Goal: Task Accomplishment & Management: Complete application form

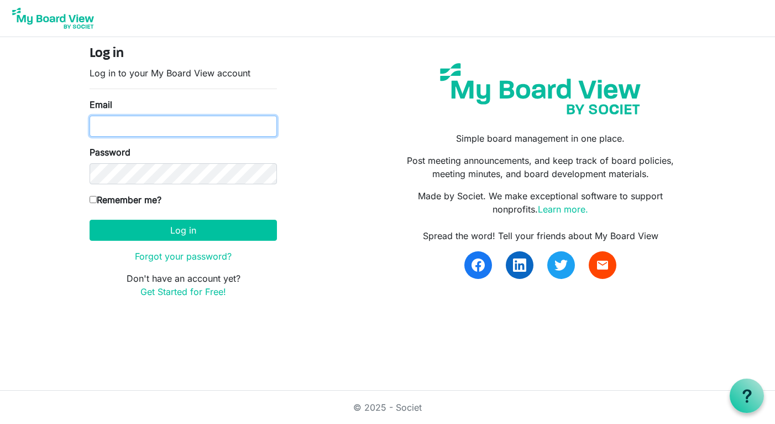
click at [113, 133] on input "Email" at bounding box center [183, 126] width 187 height 21
type input "jlandine@unb.ca"
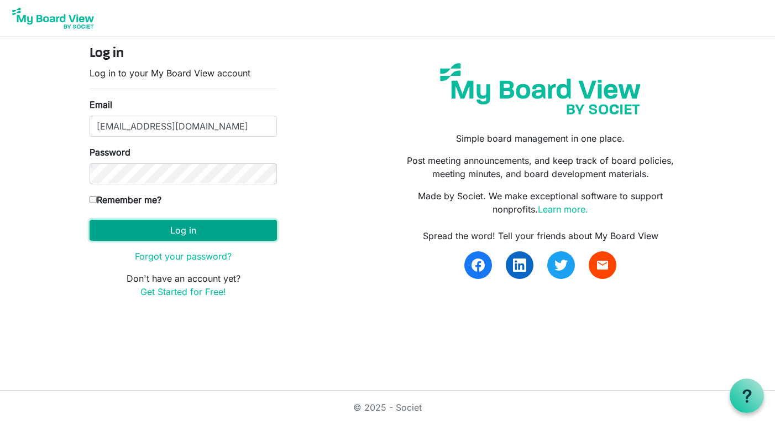
click at [181, 231] on button "Log in" at bounding box center [183, 230] width 187 height 21
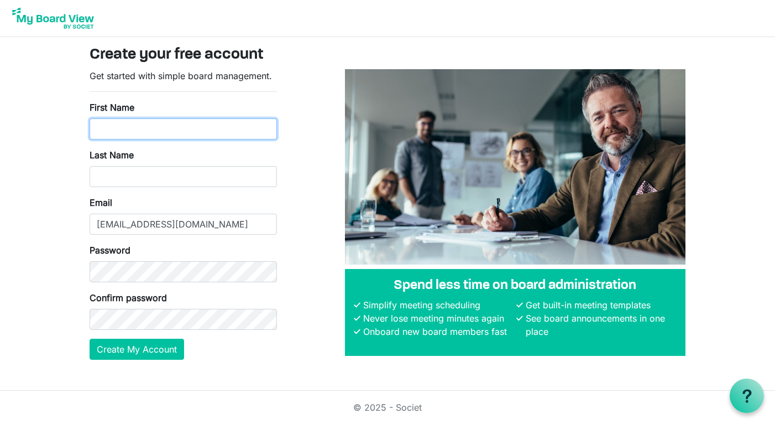
drag, startPoint x: 118, startPoint y: 124, endPoint x: 154, endPoint y: 128, distance: 36.1
click at [118, 124] on input "First Name" at bounding box center [183, 128] width 187 height 21
type input "Jeff"
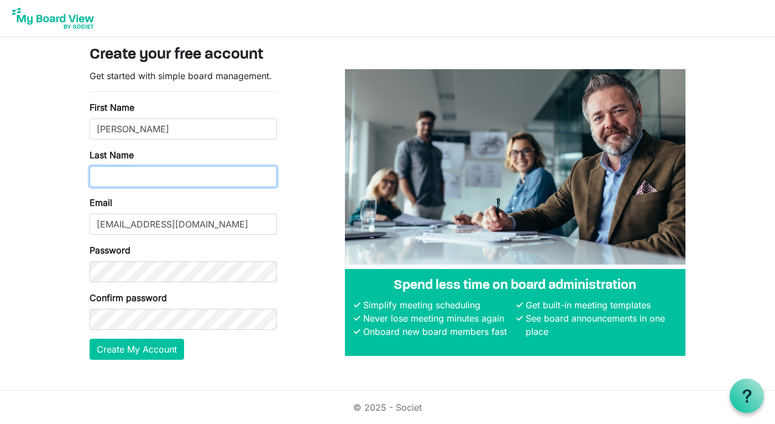
type input "Landine"
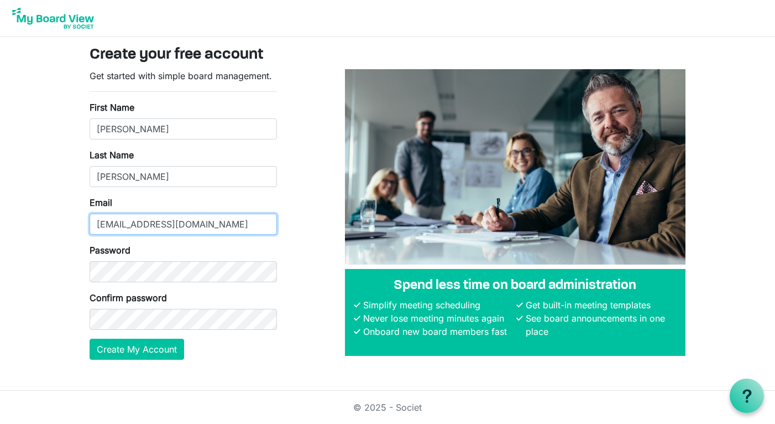
drag, startPoint x: 174, startPoint y: 223, endPoint x: 39, endPoint y: 222, distance: 134.4
click at [39, 222] on body "Create your free account Get started with simple board management. First Name J…" at bounding box center [387, 188] width 775 height 377
type input "[EMAIL_ADDRESS][DOMAIN_NAME]"
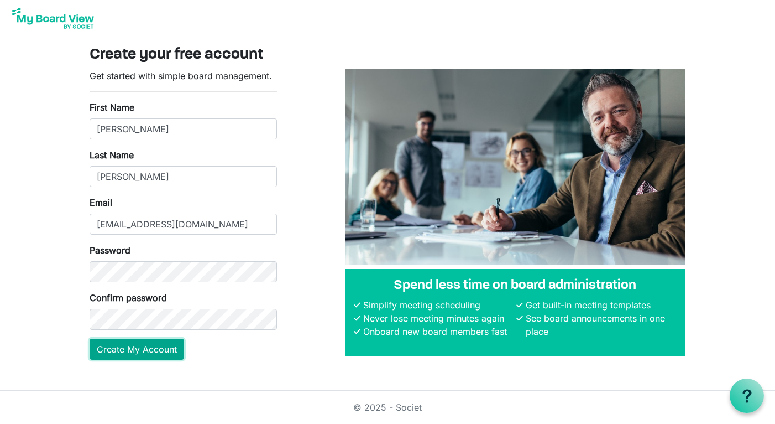
click at [128, 350] on button "Create My Account" at bounding box center [137, 348] width 95 height 21
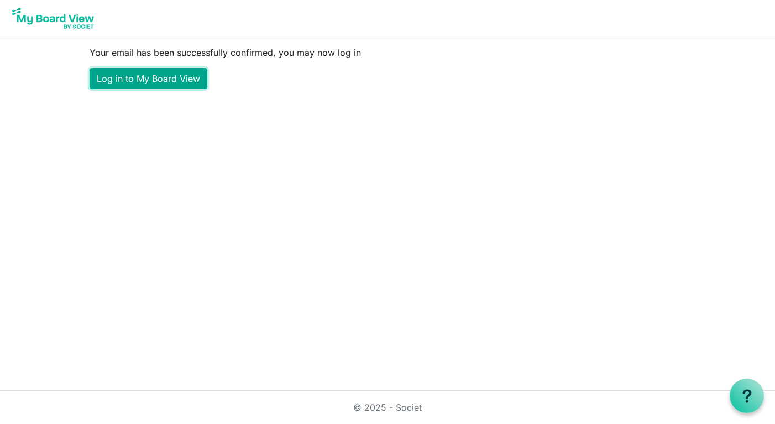
click at [163, 85] on link "Log in to My Board View" at bounding box center [149, 78] width 118 height 21
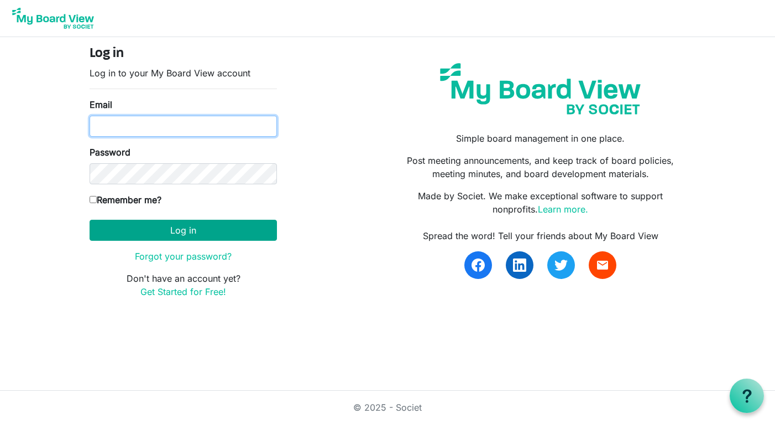
type input "[EMAIL_ADDRESS][DOMAIN_NAME]"
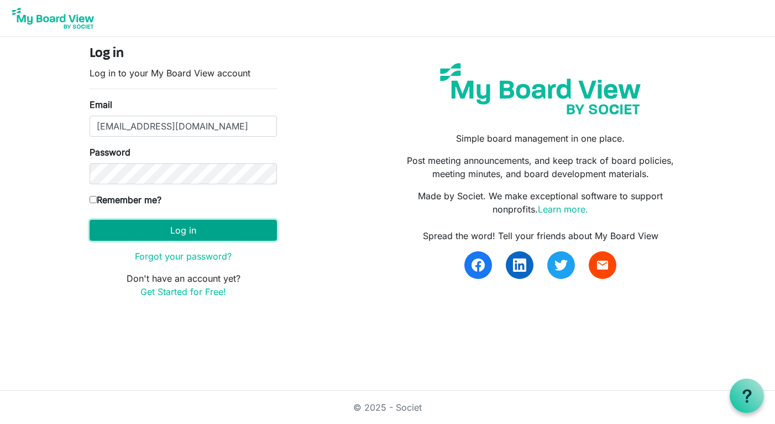
click at [190, 224] on button "Log in" at bounding box center [183, 230] width 187 height 21
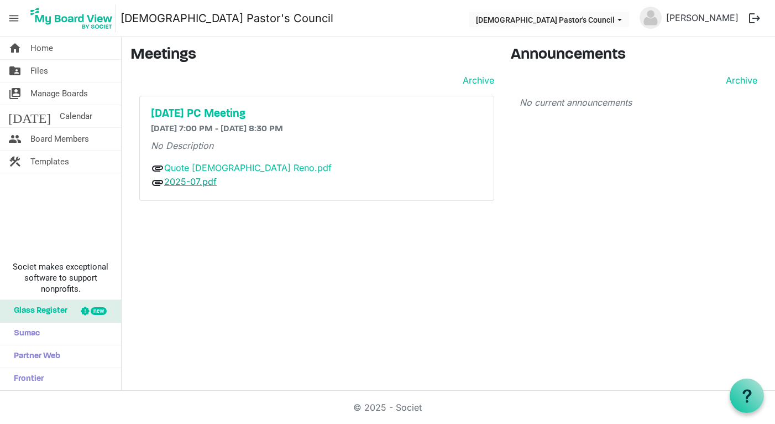
click at [176, 182] on link "2025-07.pdf" at bounding box center [190, 181] width 53 height 11
